Goal: Obtain resource: Download file/media

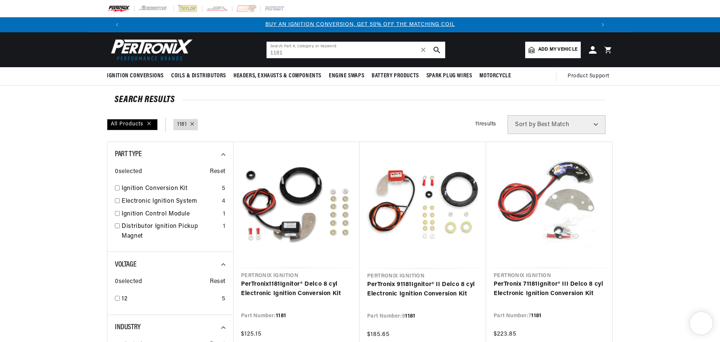
click at [322, 50] on input "1181" at bounding box center [355, 50] width 179 height 17
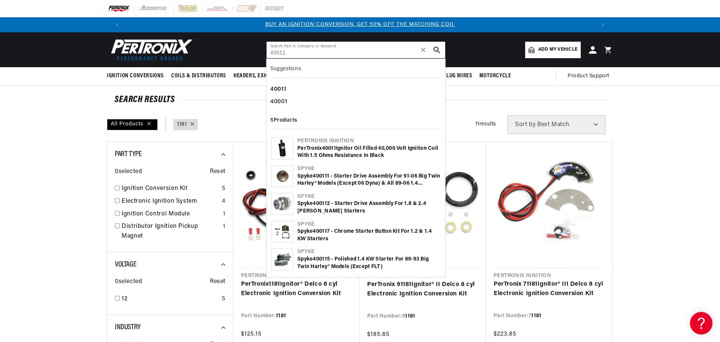
type input "40011"
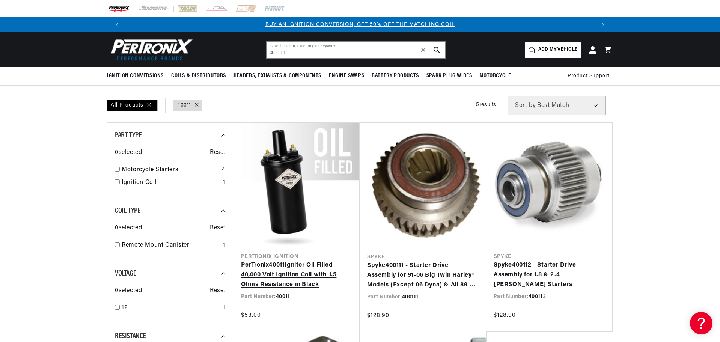
click at [307, 272] on link "PerTronix 40011 Ignitor Oil Filled 40,000 Volt Ignition Coil with 1.5 Ohms Resi…" at bounding box center [296, 274] width 111 height 29
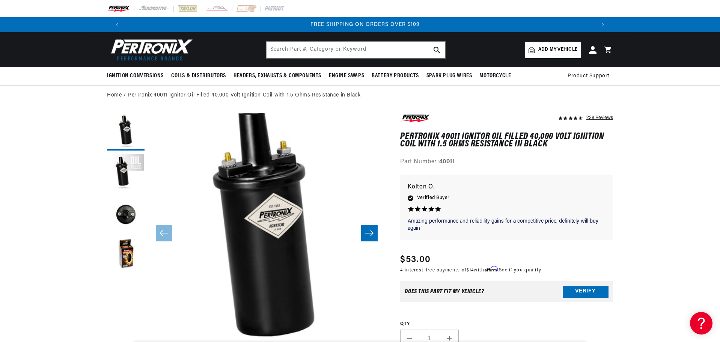
scroll to position [0, 937]
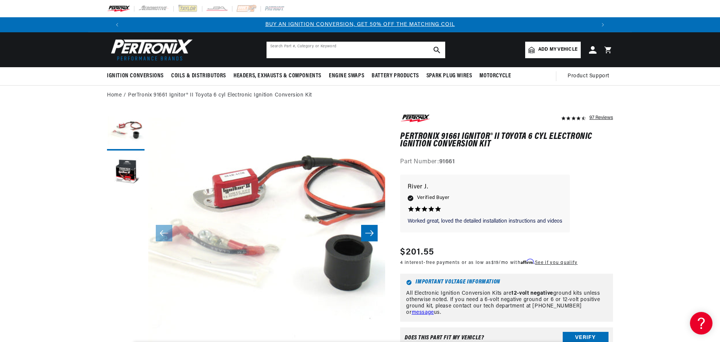
click at [334, 53] on input "text" at bounding box center [355, 50] width 179 height 17
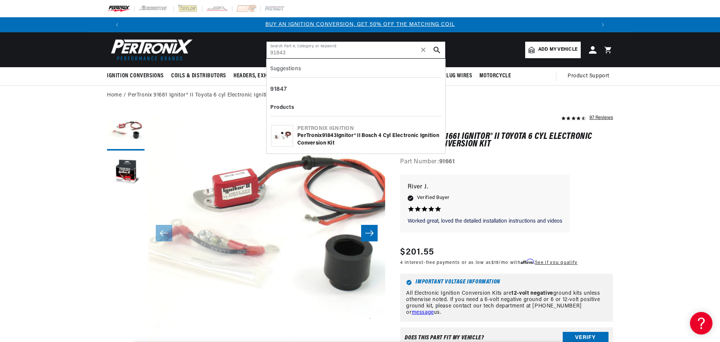
type input "91843"
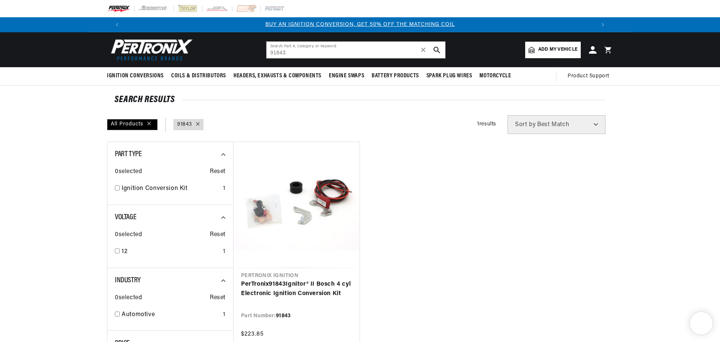
click at [519, 284] on ul "Pertronix Ignition PerTronix 91843 Ignitor® II Bosch 4 cyl Electronic Ignition …" at bounding box center [422, 245] width 379 height 209
click at [457, 186] on ul "Pertronix Ignition PerTronix 91843 Ignitor® II Bosch 4 cyl Electronic Ignition …" at bounding box center [422, 245] width 379 height 209
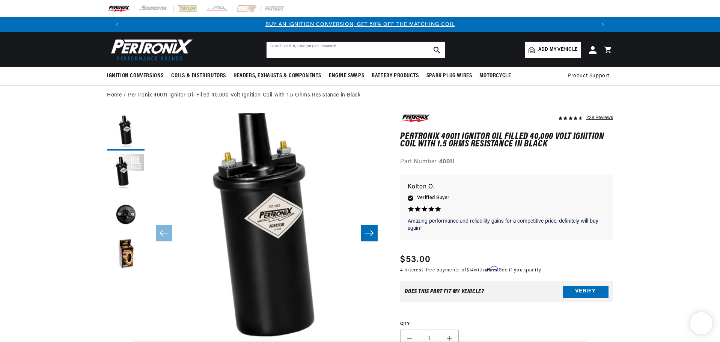
click at [366, 52] on input "text" at bounding box center [355, 50] width 179 height 17
type input "510"
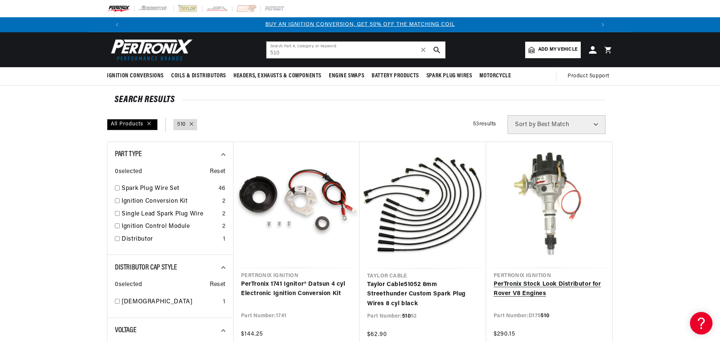
type input "510"
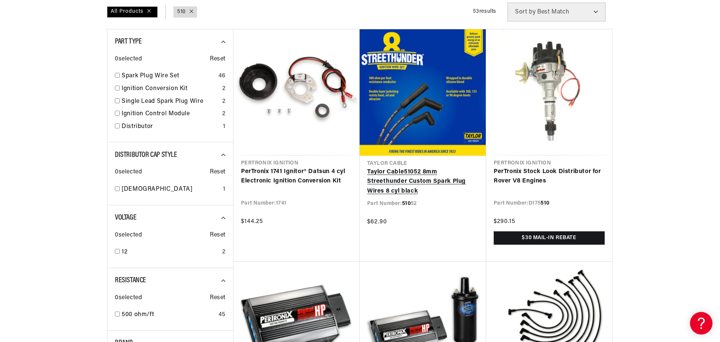
scroll to position [225, 0]
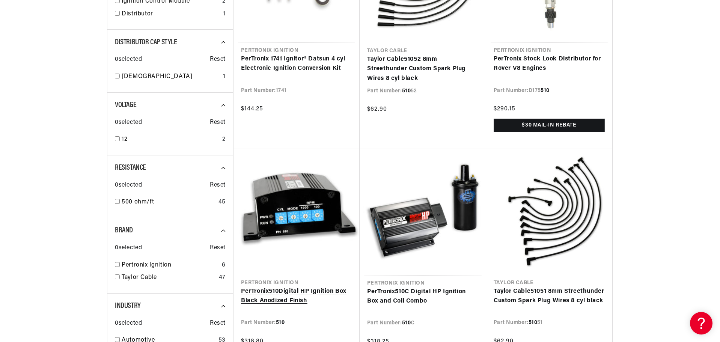
click at [281, 295] on link "PerTronix 510 Digital HP Ignition Box Black Anodized Finish" at bounding box center [296, 296] width 111 height 19
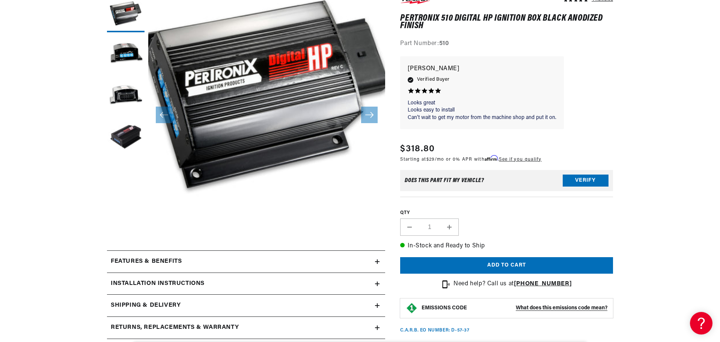
scroll to position [188, 0]
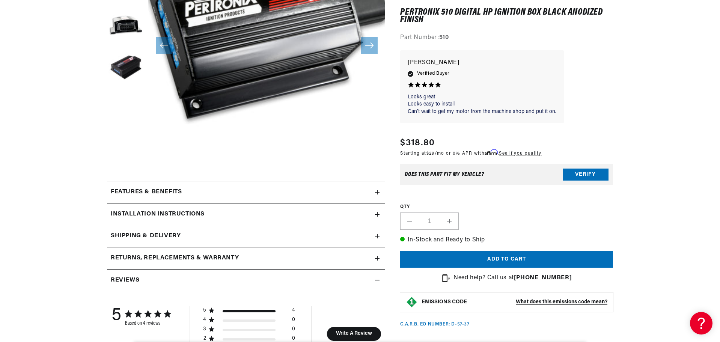
drag, startPoint x: 281, startPoint y: 216, endPoint x: 302, endPoint y: 224, distance: 22.0
click at [281, 216] on div "Installation instructions" at bounding box center [241, 214] width 268 height 10
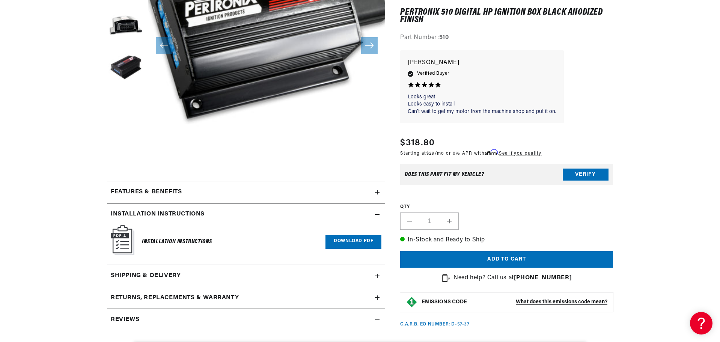
click at [344, 242] on link "Download PDF" at bounding box center [353, 242] width 56 height 14
